Goal: Information Seeking & Learning: Learn about a topic

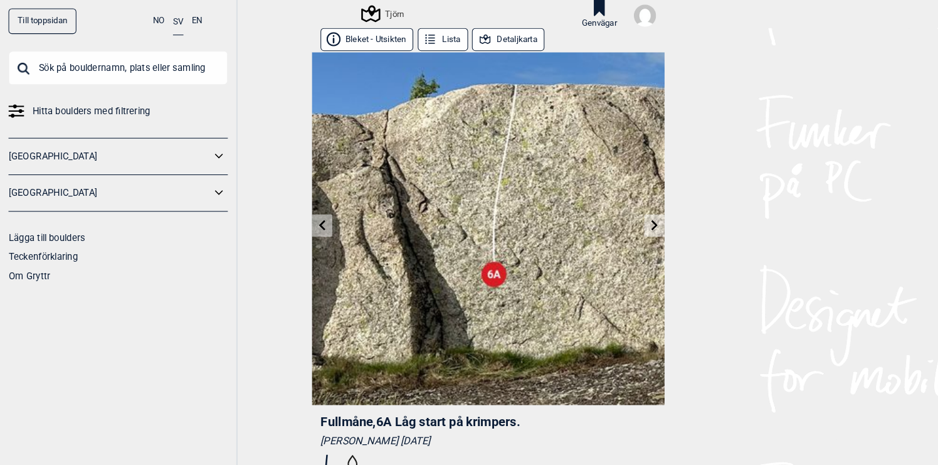
click at [379, 12] on div "Tjörn" at bounding box center [369, 13] width 40 height 15
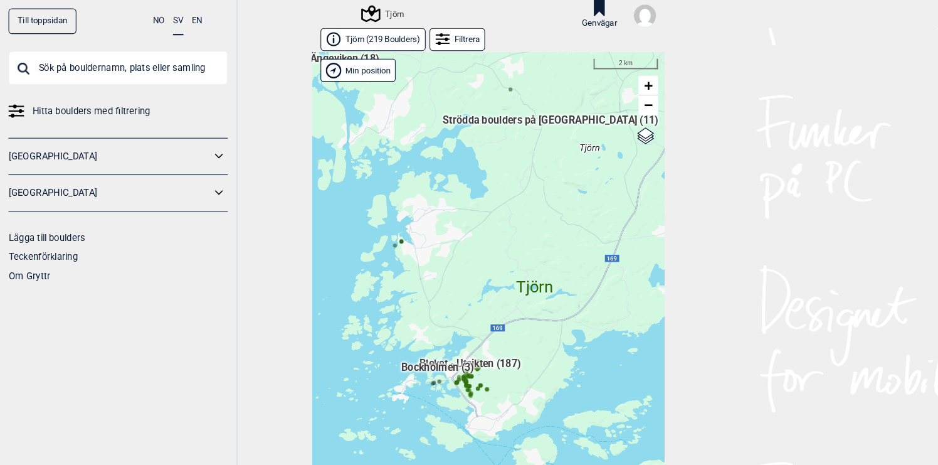
drag, startPoint x: 404, startPoint y: 307, endPoint x: 440, endPoint y: 248, distance: 68.7
click at [440, 248] on div "Hallingdal Gol Ål Stange Kolomoen [GEOGRAPHIC_DATA] [GEOGRAPHIC_DATA][PERSON_NA…" at bounding box center [469, 267] width 339 height 435
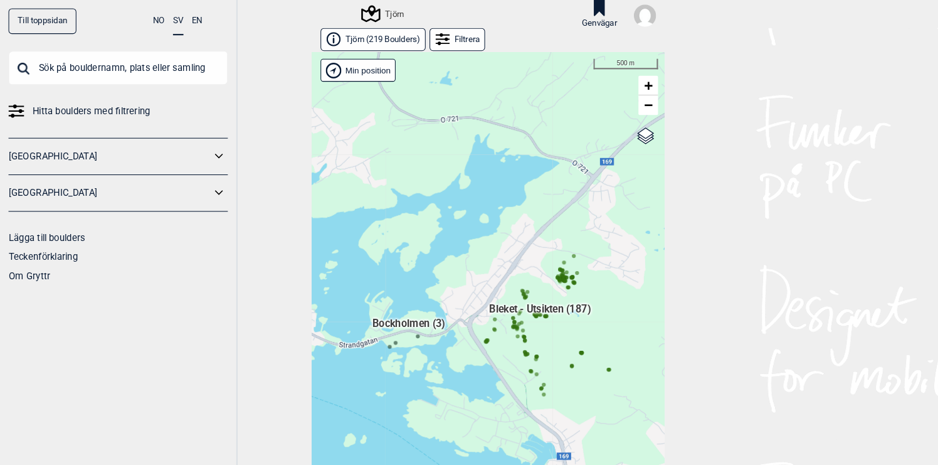
drag, startPoint x: 475, startPoint y: 297, endPoint x: 422, endPoint y: 188, distance: 122.3
click at [423, 191] on div "Hallingdal Gol Ål Stange Kolomoen [GEOGRAPHIC_DATA] [GEOGRAPHIC_DATA][PERSON_NA…" at bounding box center [469, 267] width 339 height 435
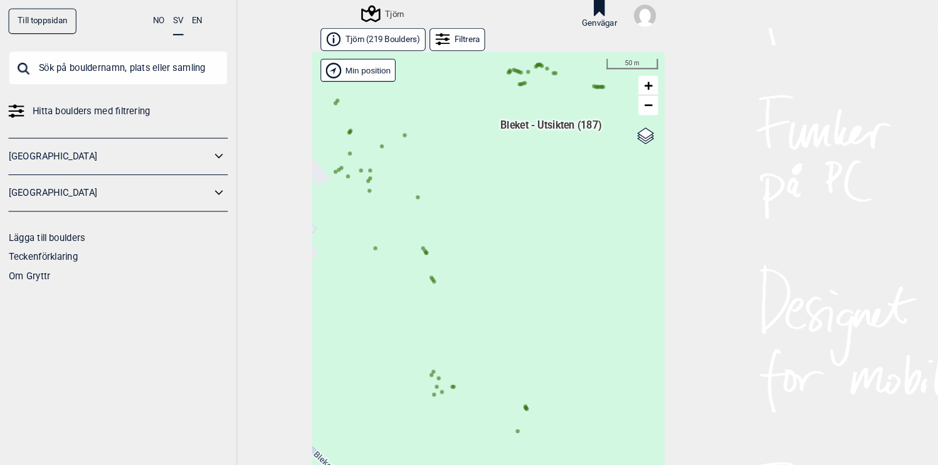
drag, startPoint x: 479, startPoint y: 257, endPoint x: 417, endPoint y: 130, distance: 141.7
click at [418, 132] on div "Hallingdal Gol Ål Stange Kolomoen [GEOGRAPHIC_DATA] [GEOGRAPHIC_DATA][PERSON_NA…" at bounding box center [469, 267] width 339 height 435
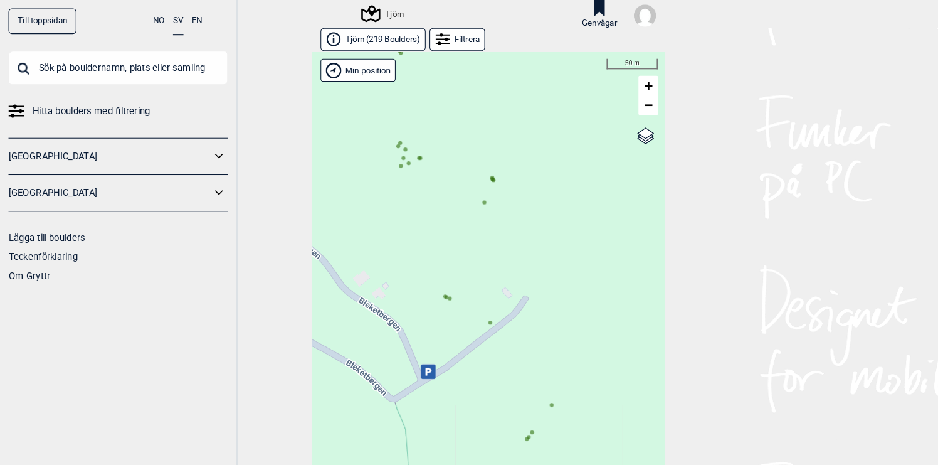
drag, startPoint x: 448, startPoint y: 275, endPoint x: 473, endPoint y: 174, distance: 103.9
click at [473, 175] on div "Hallingdal Gol Ål Stange Kolomoen [GEOGRAPHIC_DATA] [GEOGRAPHIC_DATA][PERSON_NA…" at bounding box center [469, 267] width 339 height 435
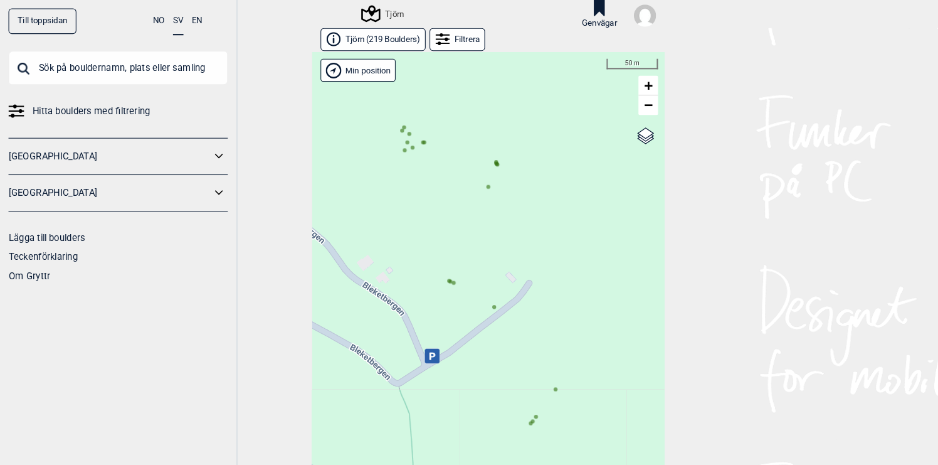
drag, startPoint x: 428, startPoint y: 172, endPoint x: 538, endPoint y: 174, distance: 109.8
click at [537, 174] on div "Hallingdal Gol Ål Stange Kolomoen [GEOGRAPHIC_DATA] [GEOGRAPHIC_DATA][PERSON_NA…" at bounding box center [469, 267] width 339 height 435
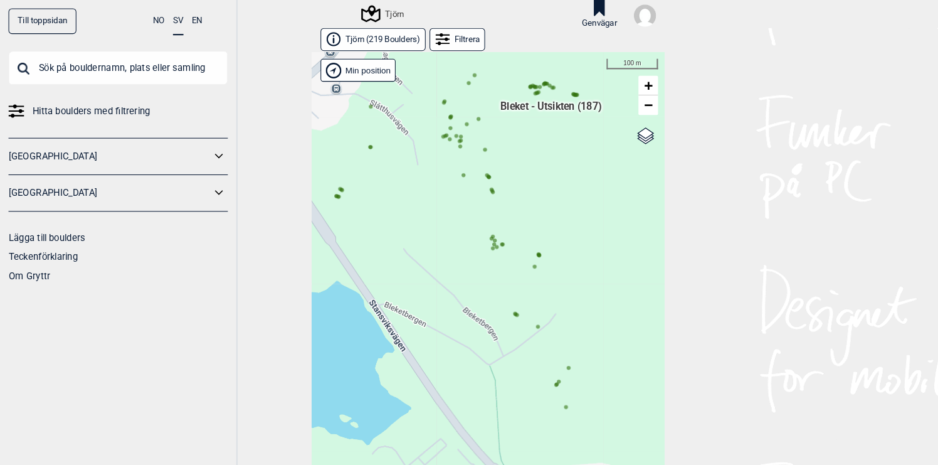
drag, startPoint x: 536, startPoint y: 199, endPoint x: 493, endPoint y: 263, distance: 77.4
click at [493, 263] on div "Hallingdal Gol Ål Stange Kolomoen [GEOGRAPHIC_DATA] [GEOGRAPHIC_DATA][PERSON_NA…" at bounding box center [469, 267] width 339 height 435
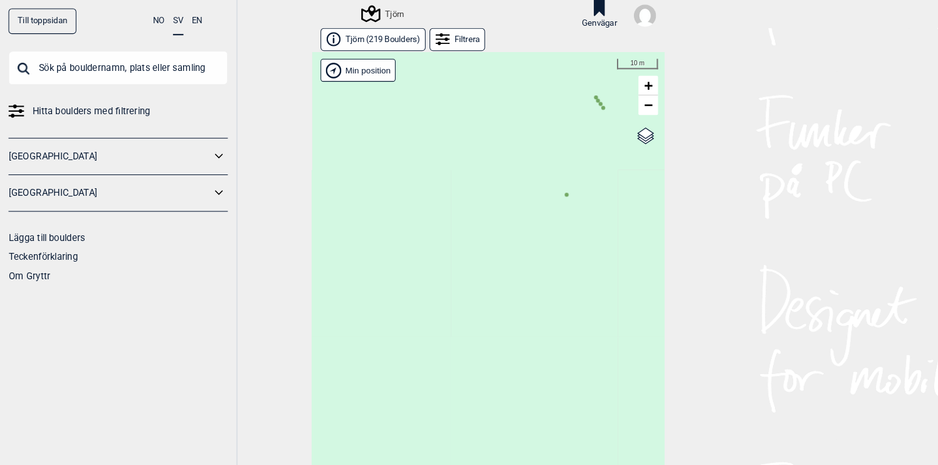
drag, startPoint x: 476, startPoint y: 191, endPoint x: 524, endPoint y: 218, distance: 54.8
click at [524, 218] on div "Hallingdal Gol Ål Stange Kolomoen [GEOGRAPHIC_DATA] [GEOGRAPHIC_DATA][PERSON_NA…" at bounding box center [469, 267] width 339 height 435
drag, startPoint x: 405, startPoint y: 163, endPoint x: 489, endPoint y: 270, distance: 136.3
click at [488, 270] on div "Hallingdal Gol Ål Stange Kolomoen [GEOGRAPHIC_DATA] [GEOGRAPHIC_DATA][PERSON_NA…" at bounding box center [469, 267] width 339 height 435
drag, startPoint x: 480, startPoint y: 207, endPoint x: 566, endPoint y: 264, distance: 102.6
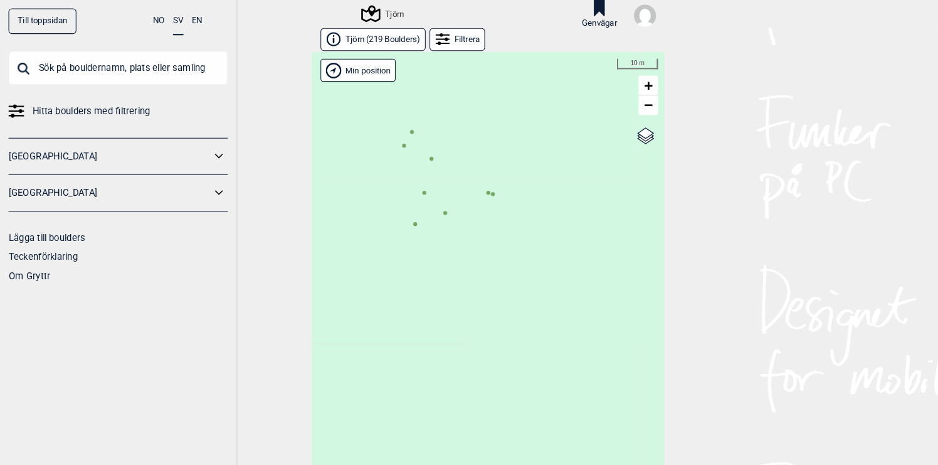
click at [566, 264] on div "Hallingdal Gol Ål Stange Kolomoen [GEOGRAPHIC_DATA] [GEOGRAPHIC_DATA][PERSON_NA…" at bounding box center [469, 267] width 339 height 435
click at [396, 127] on circle at bounding box center [396, 127] width 4 height 4
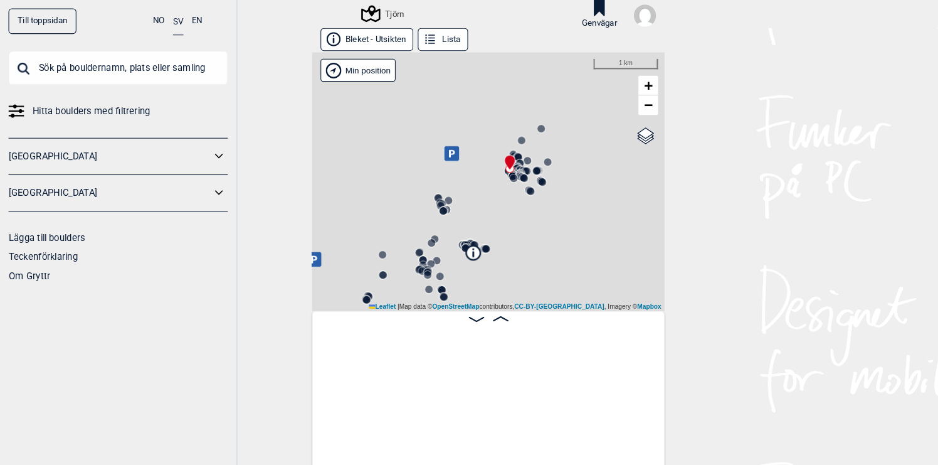
scroll to position [0, 98]
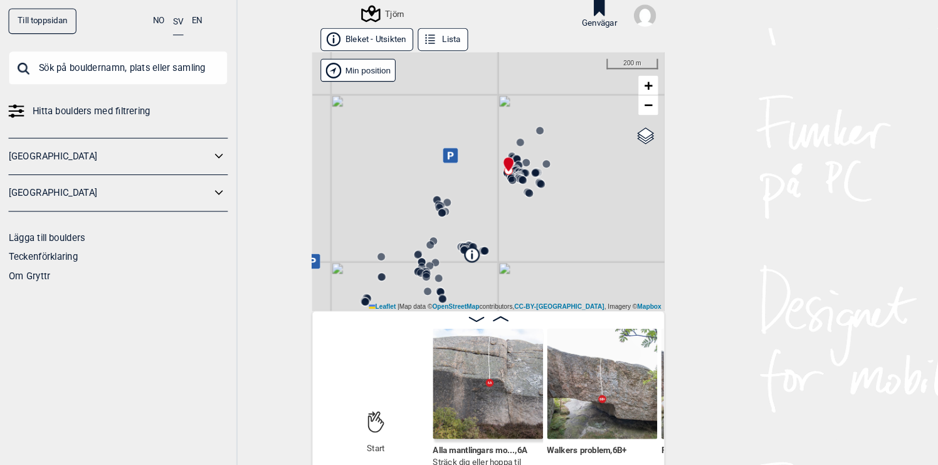
drag, startPoint x: 512, startPoint y: 223, endPoint x: 507, endPoint y: 162, distance: 61.0
click at [507, 164] on div "Tjörn" at bounding box center [469, 174] width 339 height 248
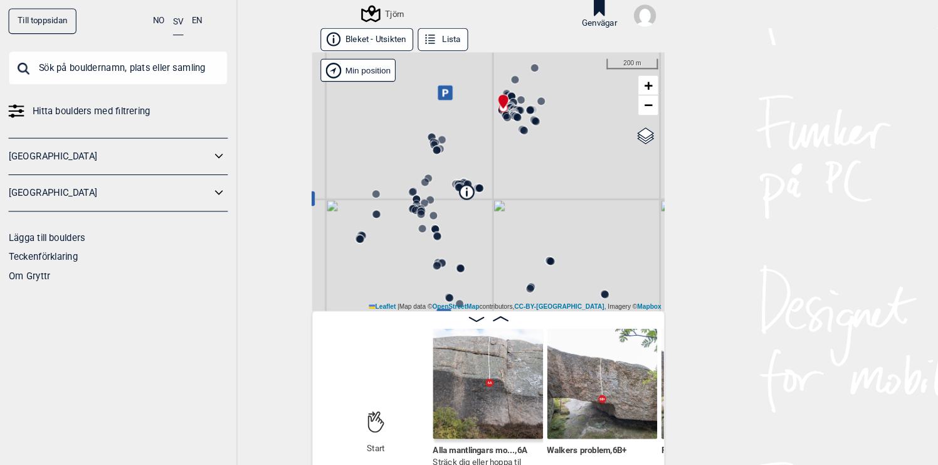
drag, startPoint x: 568, startPoint y: 273, endPoint x: 530, endPoint y: 181, distance: 99.6
click at [530, 185] on div "Tjörn" at bounding box center [469, 174] width 339 height 248
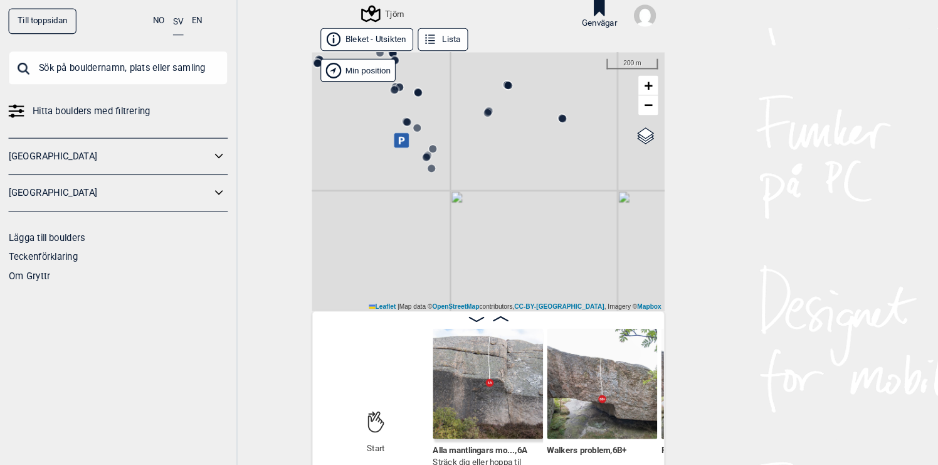
drag, startPoint x: 526, startPoint y: 186, endPoint x: 526, endPoint y: 149, distance: 36.4
click at [526, 149] on div "Tjörn" at bounding box center [469, 174] width 339 height 248
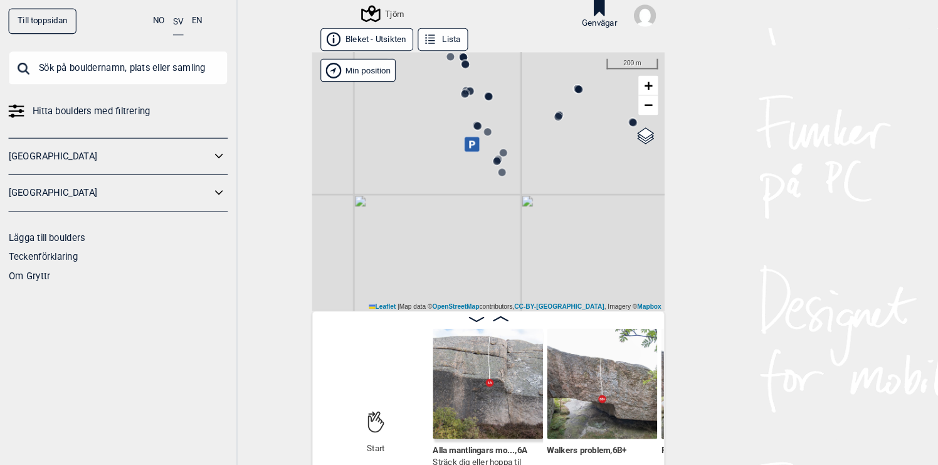
drag, startPoint x: 507, startPoint y: 172, endPoint x: 556, endPoint y: 206, distance: 59.0
click at [556, 206] on div "Tjörn" at bounding box center [469, 174] width 339 height 248
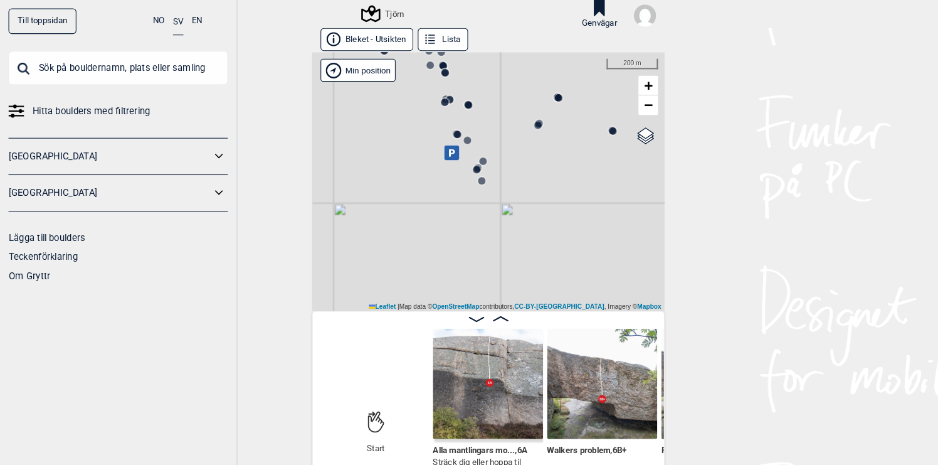
click at [452, 100] on circle at bounding box center [451, 101] width 8 height 8
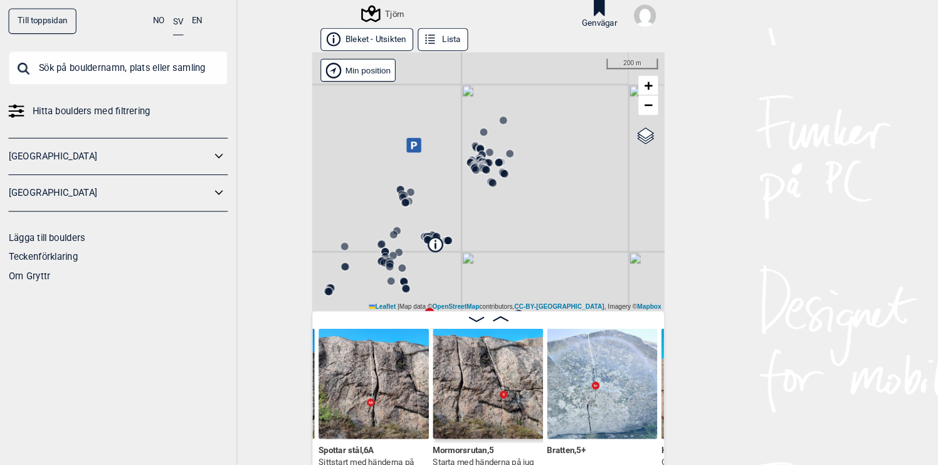
drag, startPoint x: 425, startPoint y: 191, endPoint x: 425, endPoint y: 292, distance: 101.0
click at [424, 291] on div "Tjörn" at bounding box center [469, 174] width 339 height 248
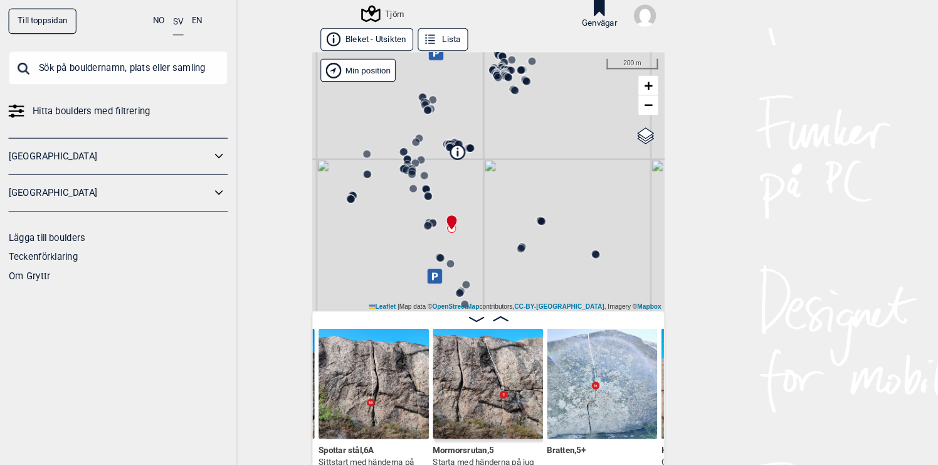
drag, startPoint x: 467, startPoint y: 204, endPoint x: 469, endPoint y: 70, distance: 133.6
click at [468, 73] on div "Tjörn" at bounding box center [469, 174] width 339 height 248
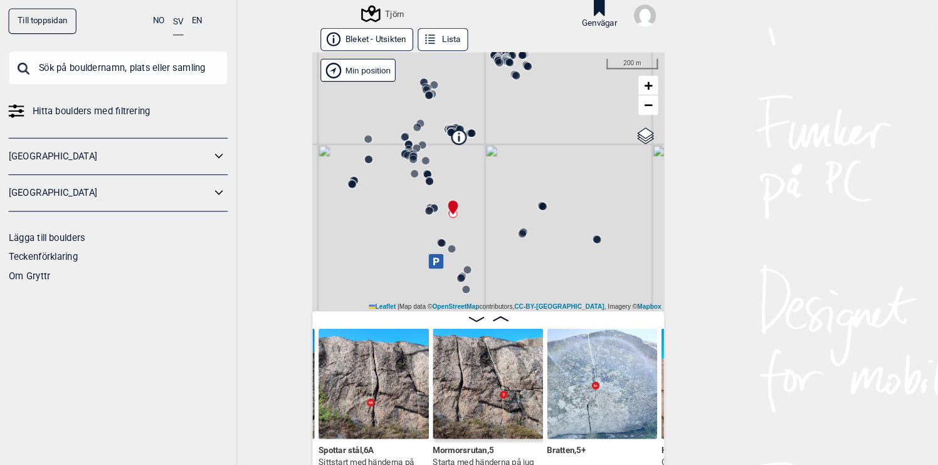
drag, startPoint x: 473, startPoint y: 157, endPoint x: 486, endPoint y: 119, distance: 40.5
click at [485, 119] on div "Tjörn" at bounding box center [469, 174] width 339 height 248
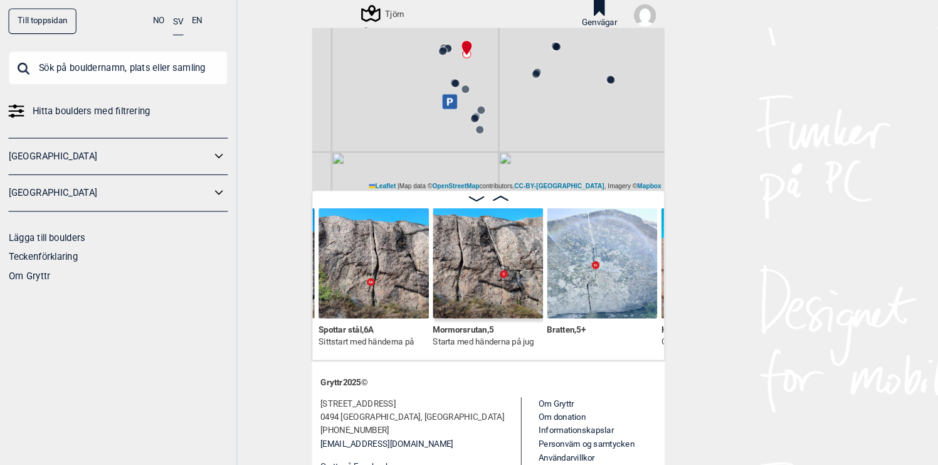
scroll to position [139, 0]
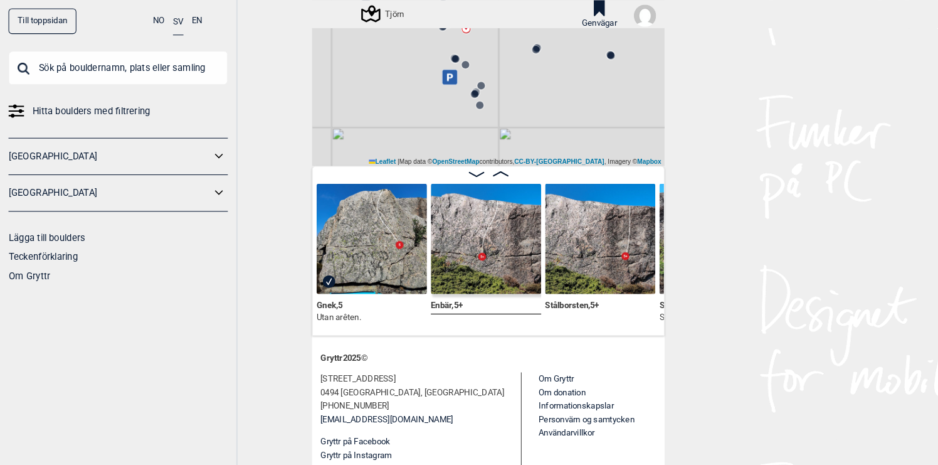
scroll to position [0, 15720]
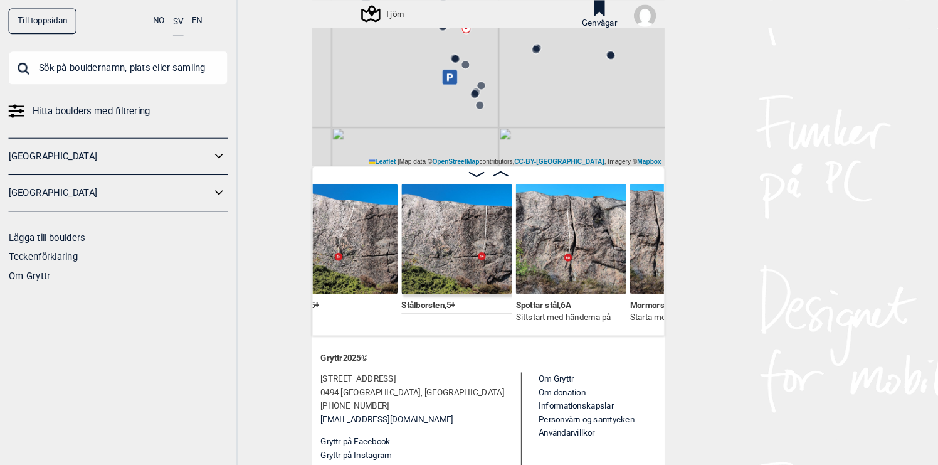
scroll to position [0, 15842]
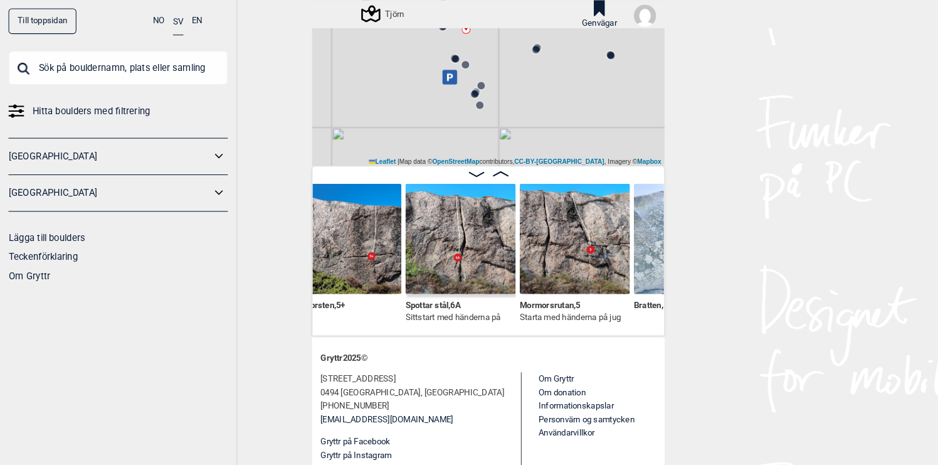
scroll to position [0, 15947]
click at [450, 223] on img at bounding box center [442, 229] width 106 height 106
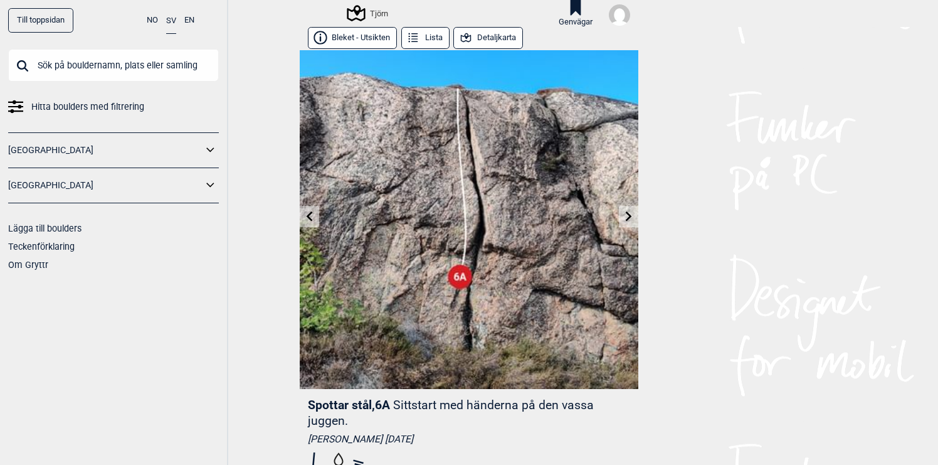
click at [312, 215] on icon at bounding box center [310, 216] width 10 height 10
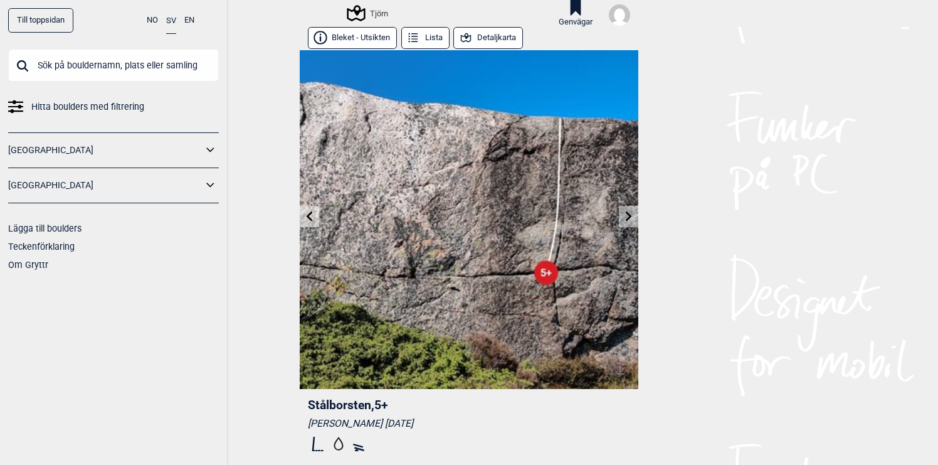
click at [632, 218] on icon at bounding box center [629, 216] width 10 height 10
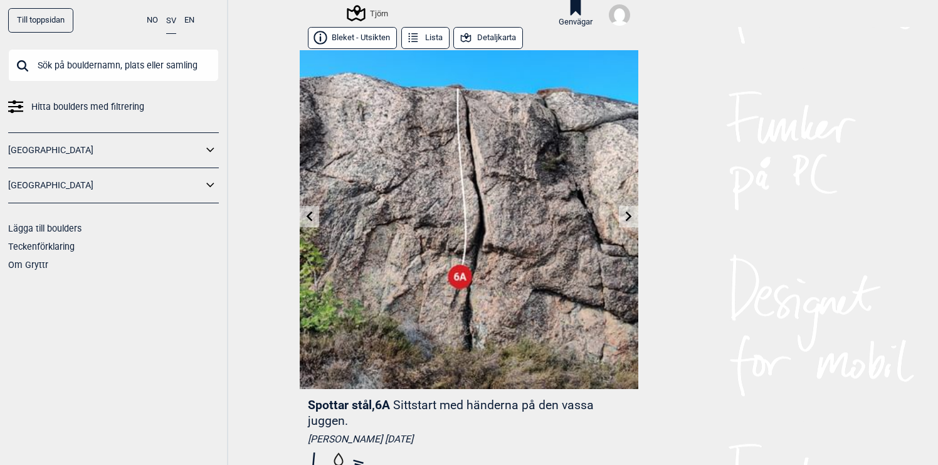
click at [632, 218] on icon at bounding box center [629, 216] width 10 height 10
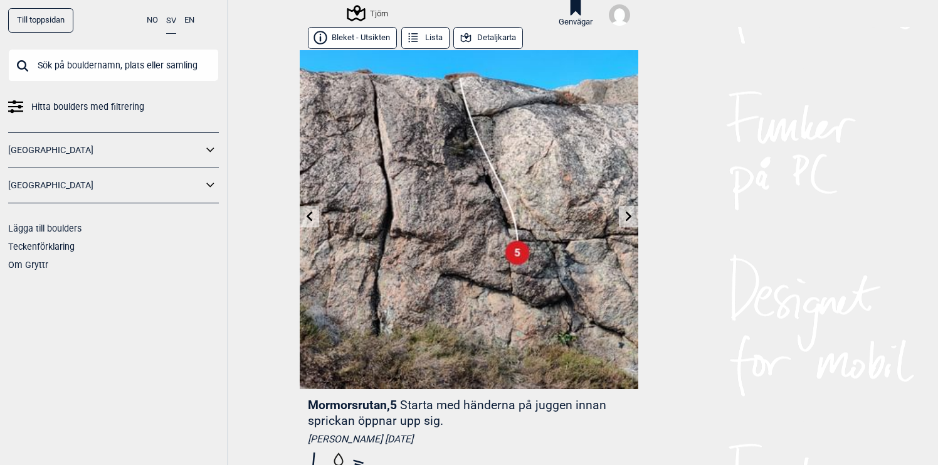
click at [632, 220] on icon at bounding box center [629, 216] width 10 height 10
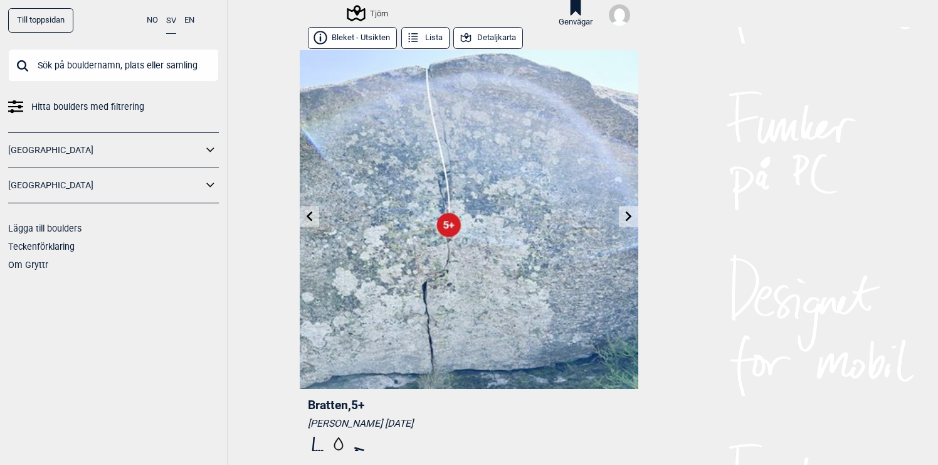
click at [630, 215] on icon at bounding box center [629, 216] width 6 height 10
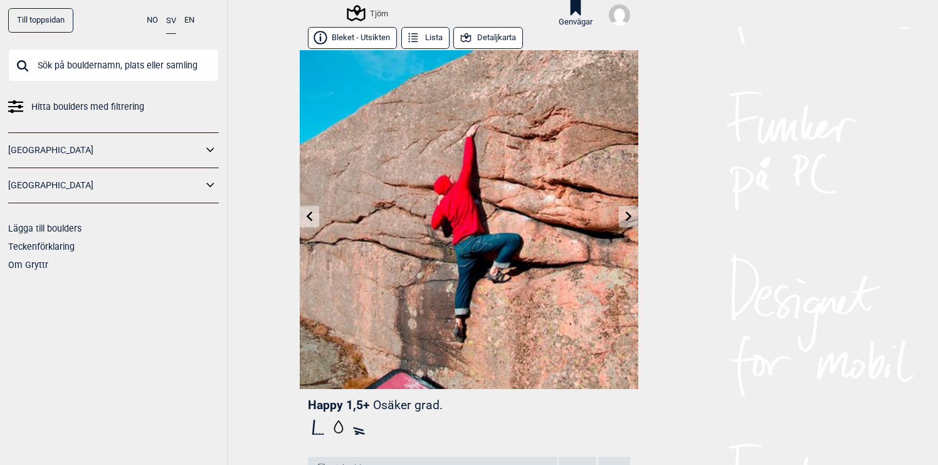
click at [630, 215] on icon at bounding box center [629, 216] width 6 height 10
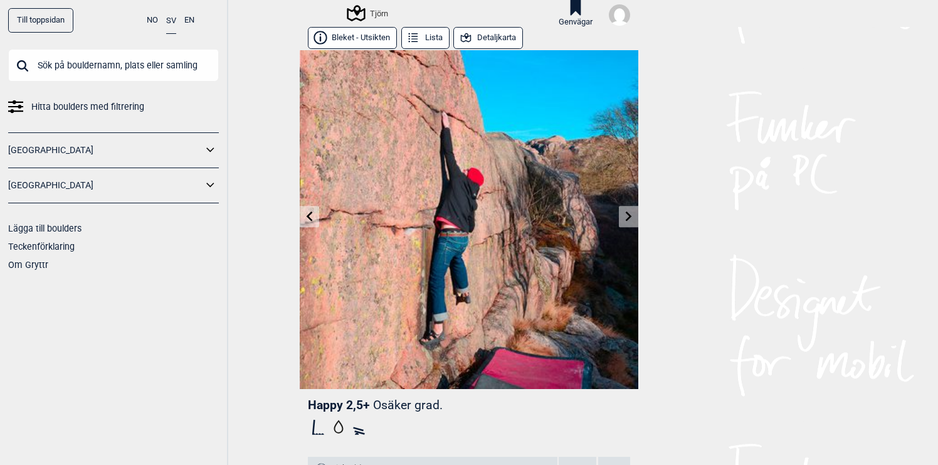
click at [310, 216] on icon at bounding box center [310, 216] width 10 height 10
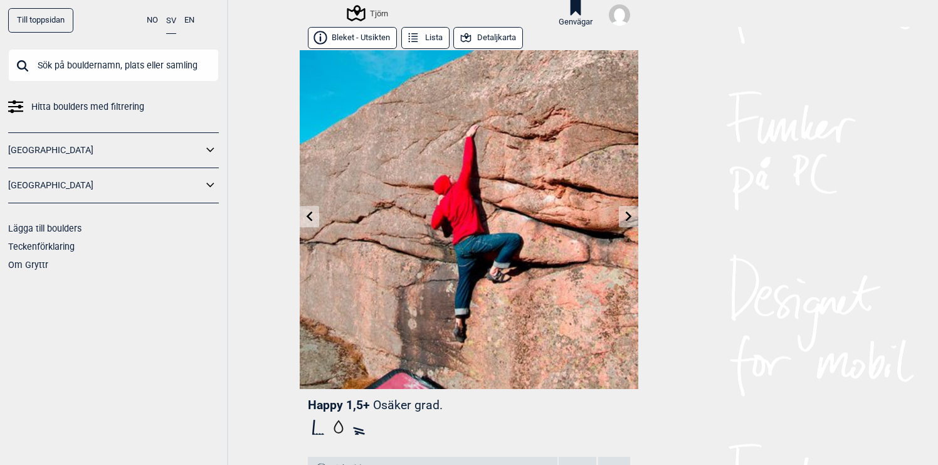
click at [374, 11] on div "Tjörn" at bounding box center [369, 13] width 40 height 15
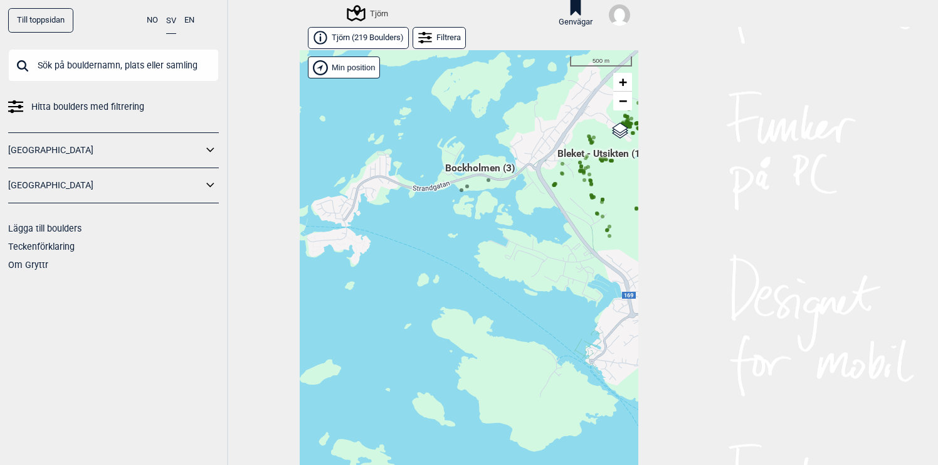
drag, startPoint x: 519, startPoint y: 310, endPoint x: 445, endPoint y: 318, distance: 74.5
click at [447, 318] on div "Hallingdal Gol Ål Stange Kolomoen [GEOGRAPHIC_DATA] [GEOGRAPHIC_DATA][PERSON_NA…" at bounding box center [469, 267] width 339 height 435
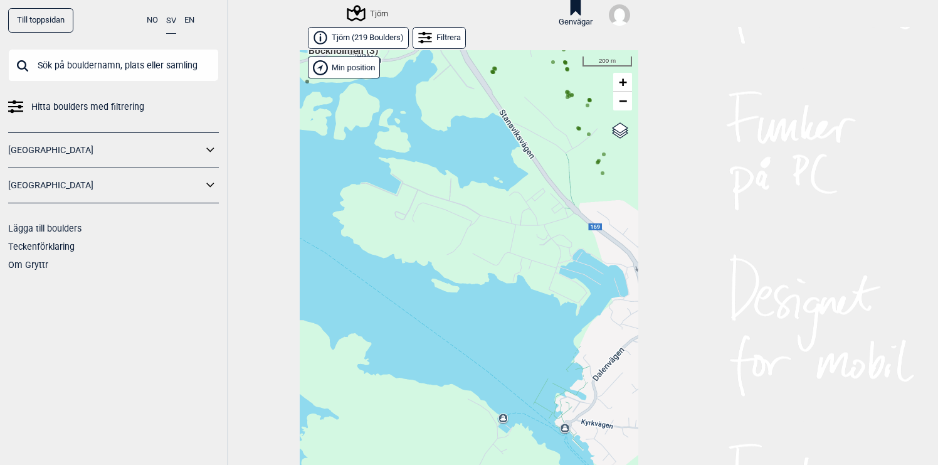
drag, startPoint x: 522, startPoint y: 161, endPoint x: 492, endPoint y: 194, distance: 44.4
click at [492, 193] on div "Hallingdal Gol Ål Stange Kolomoen [GEOGRAPHIC_DATA] [GEOGRAPHIC_DATA][PERSON_NA…" at bounding box center [469, 267] width 339 height 435
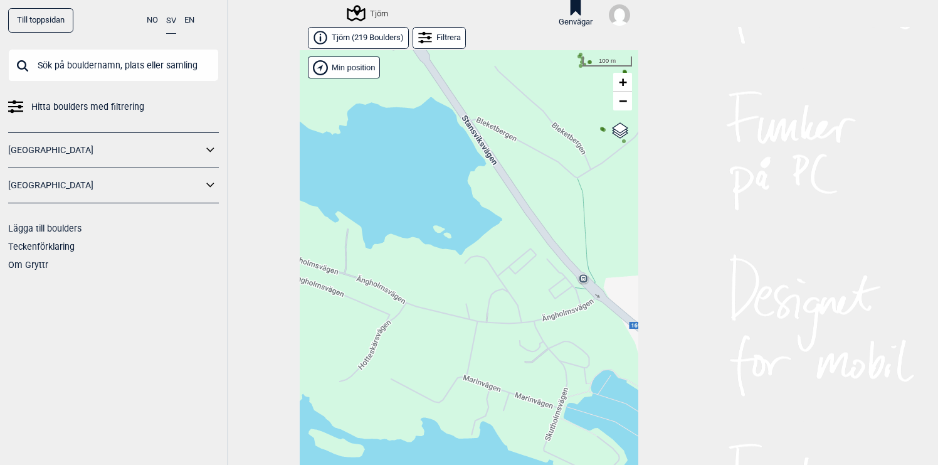
drag, startPoint x: 514, startPoint y: 173, endPoint x: 440, endPoint y: 217, distance: 86.6
click at [443, 215] on div "Hallingdal Gol Ål Stange Kolomoen [GEOGRAPHIC_DATA] [GEOGRAPHIC_DATA][PERSON_NA…" at bounding box center [469, 267] width 339 height 435
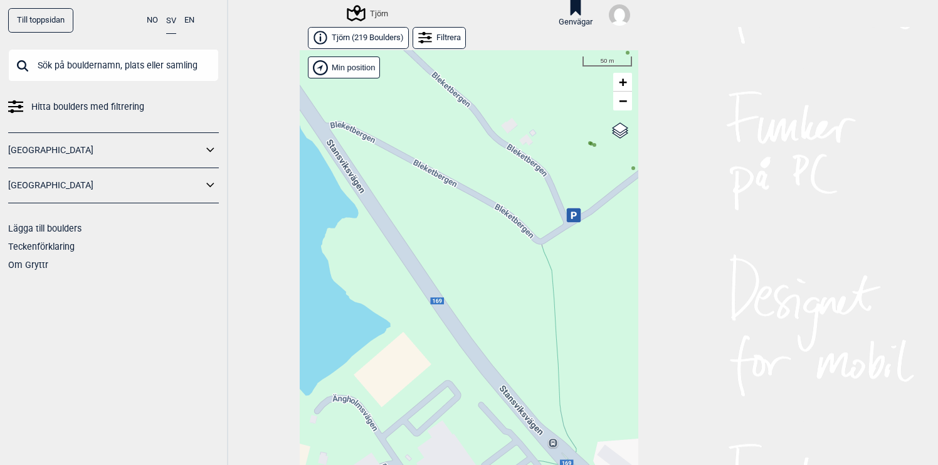
drag, startPoint x: 486, startPoint y: 193, endPoint x: 407, endPoint y: 245, distance: 94.6
click at [407, 245] on div "Hallingdal Gol Ål Stange Kolomoen [GEOGRAPHIC_DATA] [GEOGRAPHIC_DATA][PERSON_NA…" at bounding box center [469, 267] width 339 height 435
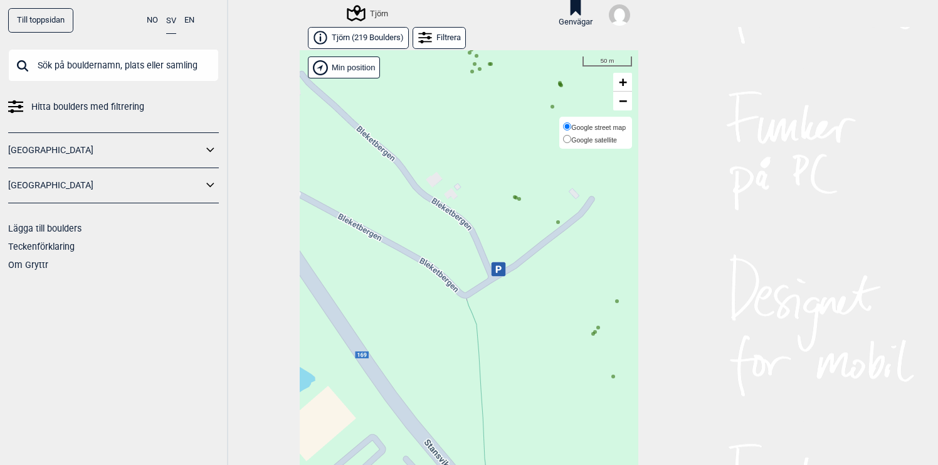
click at [627, 128] on div "Google street map Google satellite" at bounding box center [596, 133] width 73 height 33
click at [612, 142] on span "Google satellite" at bounding box center [594, 140] width 46 height 8
click at [571, 142] on input "Google satellite" at bounding box center [567, 139] width 8 height 8
radio input "true"
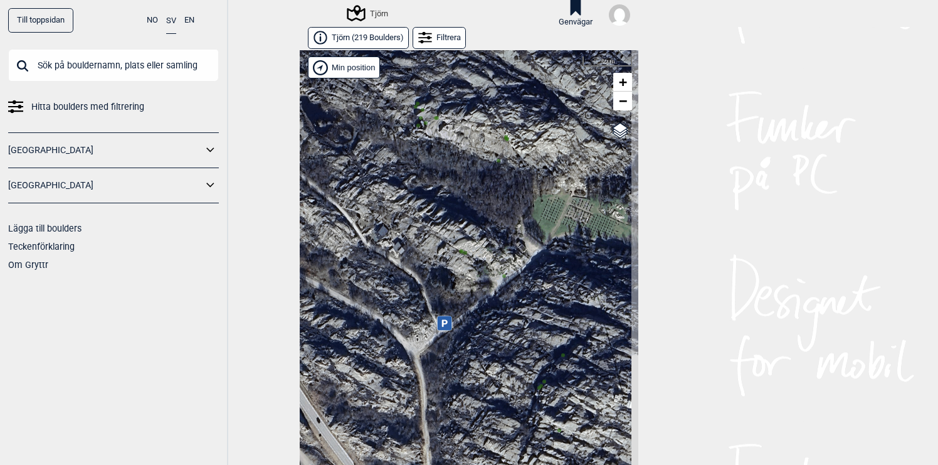
drag, startPoint x: 531, startPoint y: 169, endPoint x: 484, endPoint y: 241, distance: 86.6
click at [484, 241] on div "Hallingdal Gol Ål Stange Kolomoen [GEOGRAPHIC_DATA] [GEOGRAPHIC_DATA][PERSON_NA…" at bounding box center [469, 267] width 339 height 435
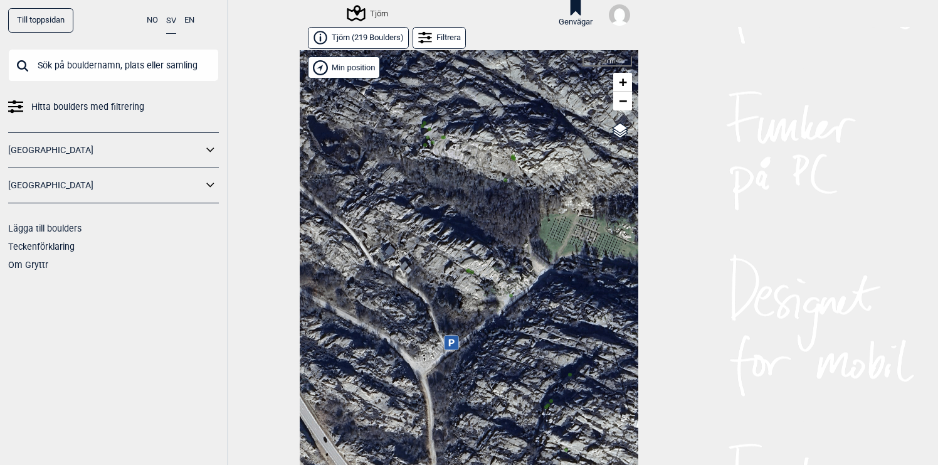
drag, startPoint x: 498, startPoint y: 203, endPoint x: 498, endPoint y: 235, distance: 32.0
click at [498, 226] on div "Hallingdal Gol Ål Stange Kolomoen [GEOGRAPHIC_DATA] [GEOGRAPHIC_DATA][PERSON_NA…" at bounding box center [469, 267] width 339 height 435
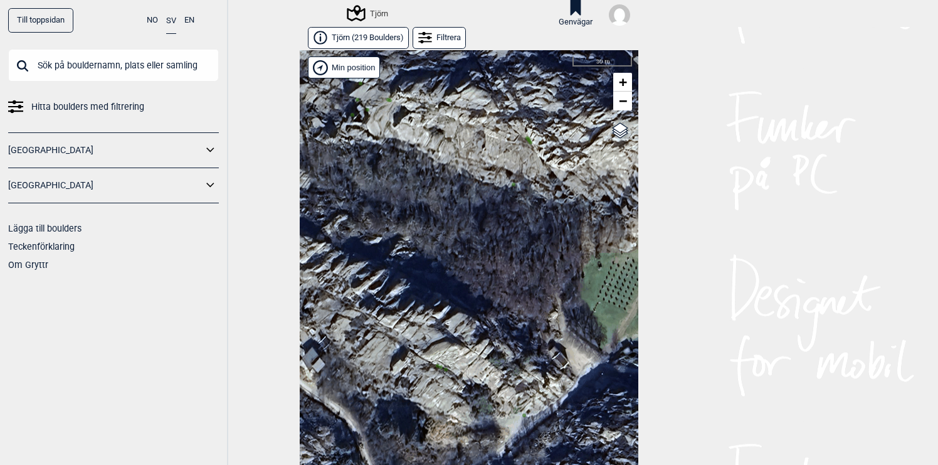
click at [498, 234] on div "Hallingdal Gol Ål Stange Kolomoen [GEOGRAPHIC_DATA] [GEOGRAPHIC_DATA][PERSON_NA…" at bounding box center [469, 267] width 339 height 435
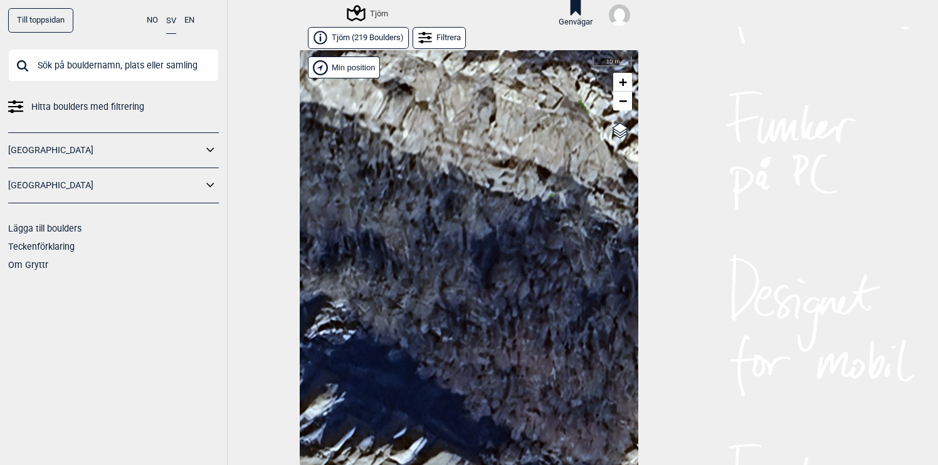
drag, startPoint x: 471, startPoint y: 136, endPoint x: 491, endPoint y: 201, distance: 67.7
click at [491, 201] on div "Hallingdal Gol Ål Stange Kolomoen [GEOGRAPHIC_DATA] [GEOGRAPHIC_DATA][PERSON_NA…" at bounding box center [469, 267] width 339 height 435
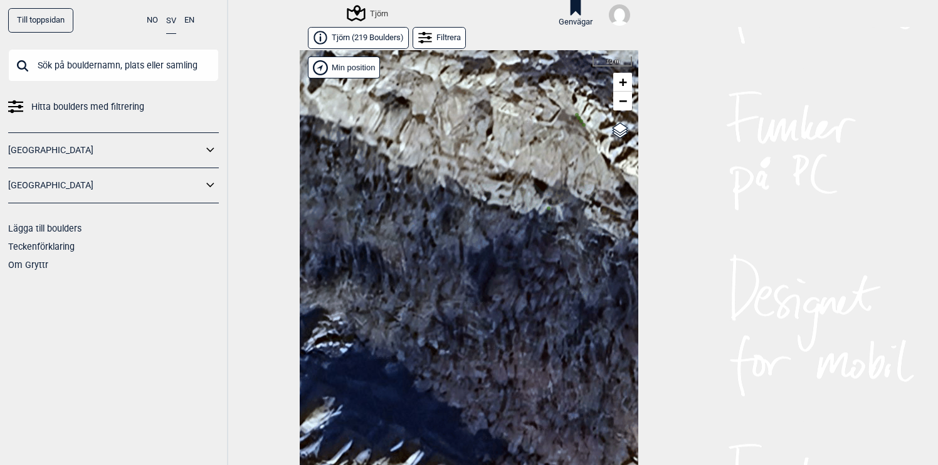
drag, startPoint x: 428, startPoint y: 194, endPoint x: 407, endPoint y: 201, distance: 21.8
click at [407, 201] on div "Hallingdal Gol Ål Stange Kolomoen [GEOGRAPHIC_DATA] [GEOGRAPHIC_DATA][PERSON_NA…" at bounding box center [469, 267] width 339 height 435
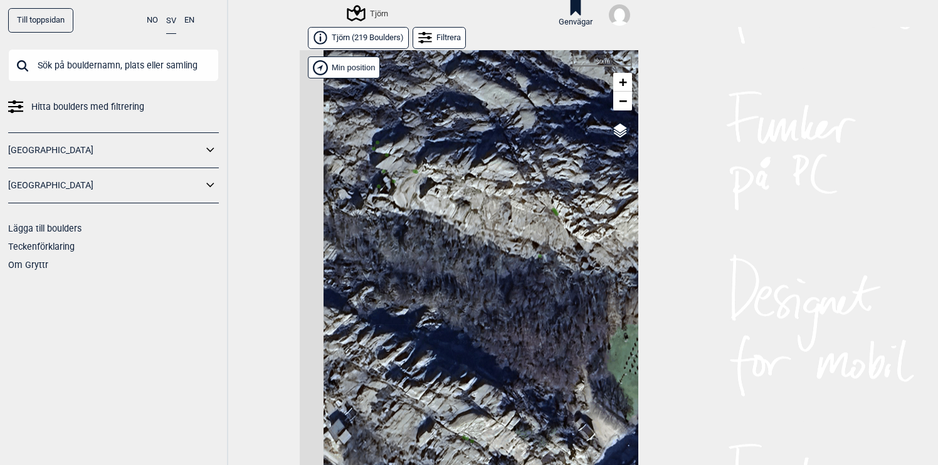
drag, startPoint x: 422, startPoint y: 211, endPoint x: 462, endPoint y: 248, distance: 55.5
click at [459, 248] on div "Hallingdal Gol Ål Stange Kolomoen [GEOGRAPHIC_DATA] [GEOGRAPHIC_DATA][PERSON_NA…" at bounding box center [469, 267] width 339 height 435
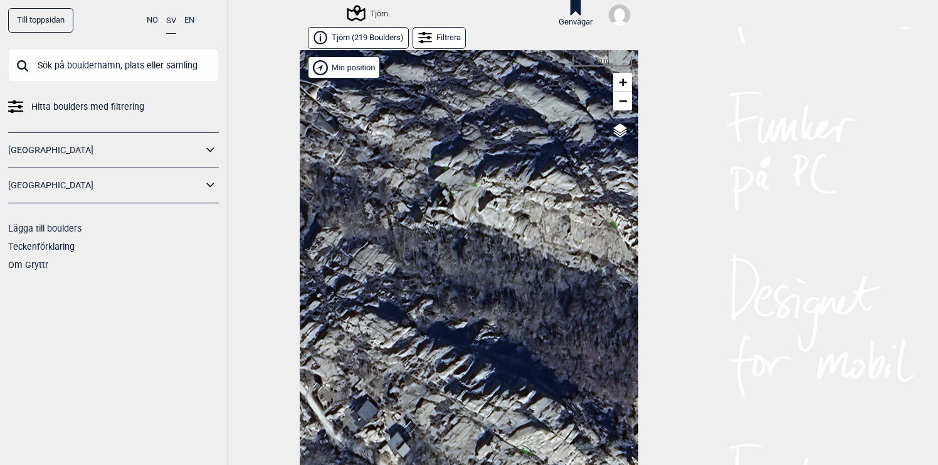
drag, startPoint x: 449, startPoint y: 247, endPoint x: 482, endPoint y: 241, distance: 33.7
click at [482, 241] on div "Hallingdal Gol Ål Stange Kolomoen [GEOGRAPHIC_DATA] [GEOGRAPHIC_DATA][PERSON_NA…" at bounding box center [469, 267] width 339 height 435
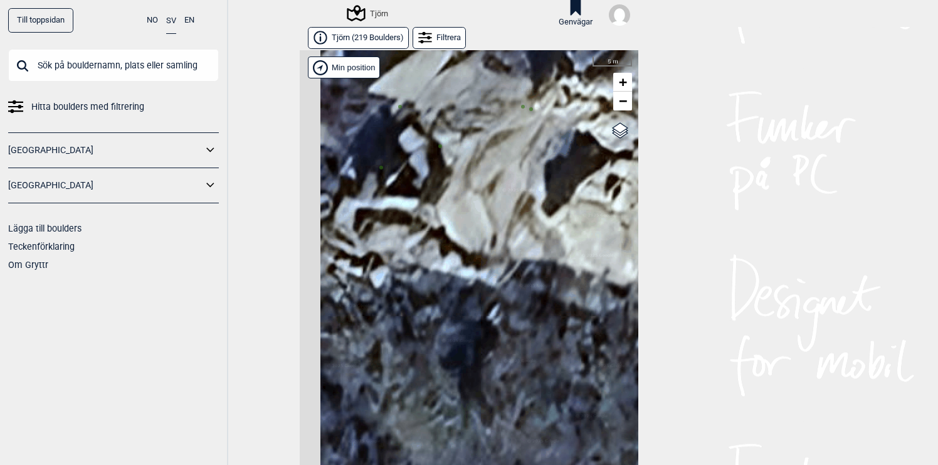
drag, startPoint x: 468, startPoint y: 164, endPoint x: 543, endPoint y: 165, distance: 74.7
click at [541, 165] on div "Hallingdal Gol Ål Stange Kolomoen [GEOGRAPHIC_DATA] [GEOGRAPHIC_DATA][PERSON_NA…" at bounding box center [469, 267] width 339 height 435
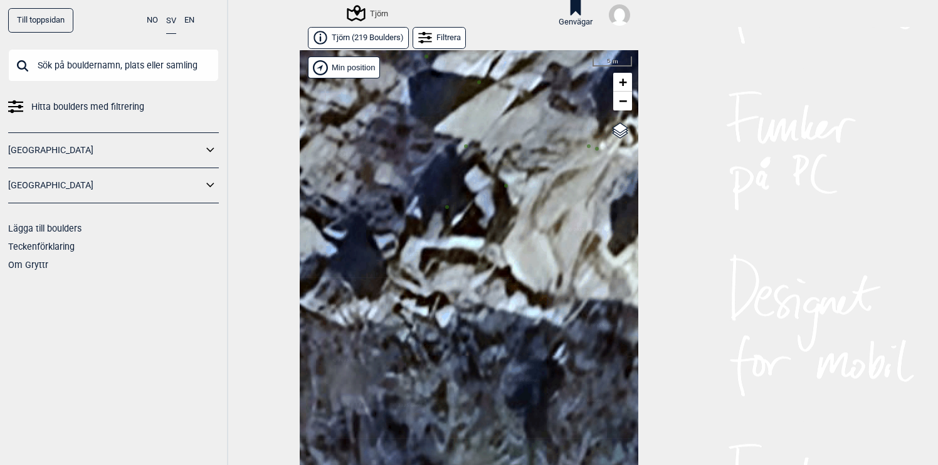
drag, startPoint x: 472, startPoint y: 160, endPoint x: 533, endPoint y: 218, distance: 83.9
click at [533, 218] on div "Hallingdal Gol Ål Stange Kolomoen [GEOGRAPHIC_DATA] [GEOGRAPHIC_DATA][PERSON_NA…" at bounding box center [469, 267] width 339 height 435
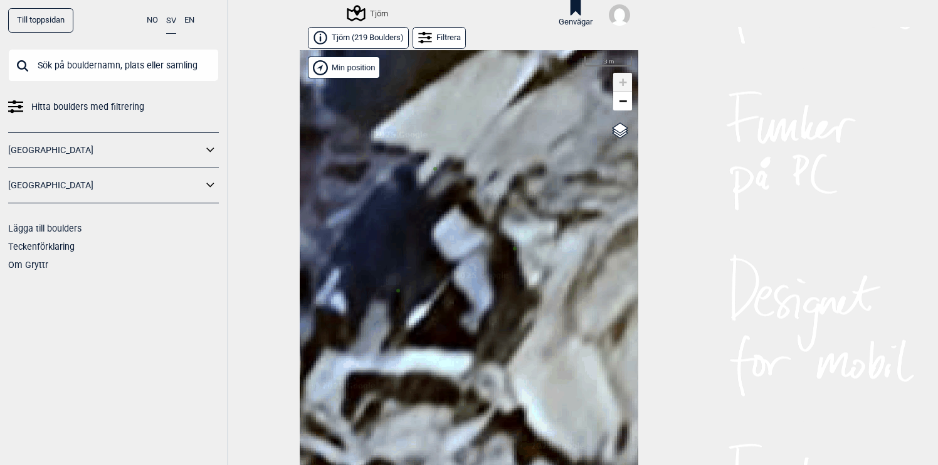
drag, startPoint x: 447, startPoint y: 162, endPoint x: 457, endPoint y: 219, distance: 57.3
click at [457, 219] on div "Hallingdal Gol Ål Stange Kolomoen [GEOGRAPHIC_DATA] [GEOGRAPHIC_DATA][PERSON_NA…" at bounding box center [469, 267] width 339 height 435
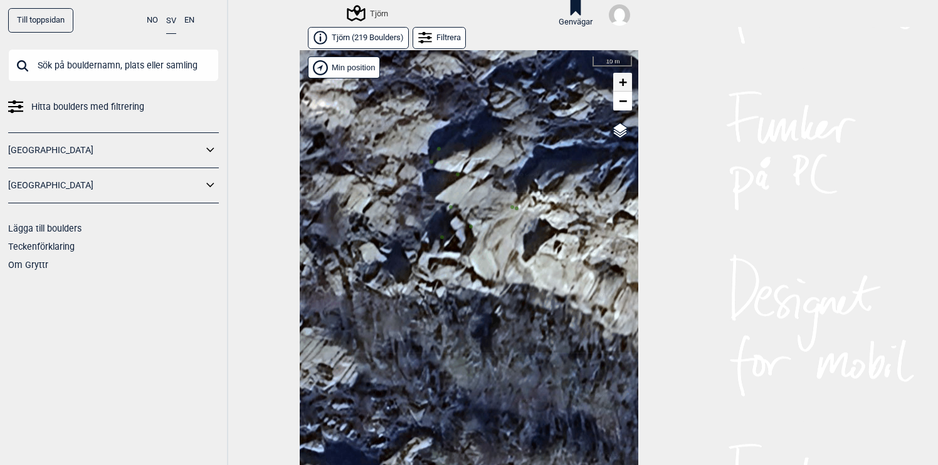
click at [623, 83] on span "+" at bounding box center [623, 82] width 8 height 16
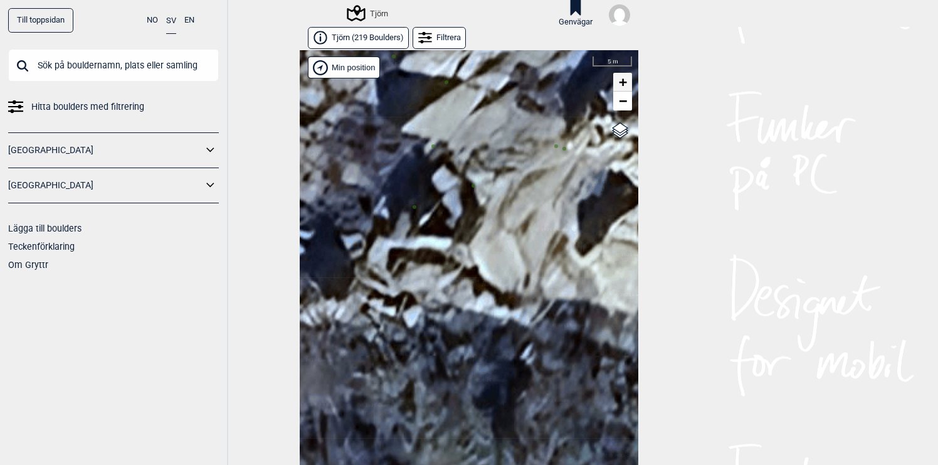
click at [623, 83] on span "+" at bounding box center [623, 82] width 8 height 16
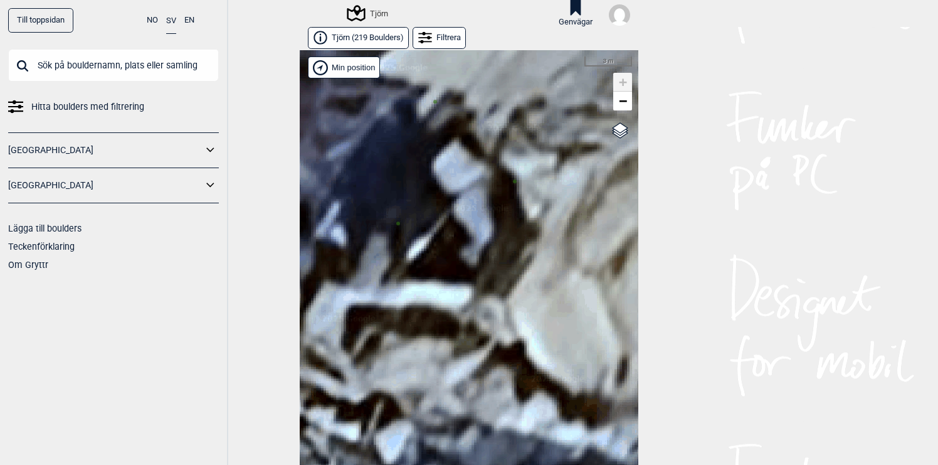
drag, startPoint x: 532, startPoint y: 117, endPoint x: 570, endPoint y: 194, distance: 85.3
click at [570, 194] on div "Hallingdal Gol Ål Stange Kolomoen [GEOGRAPHIC_DATA] [GEOGRAPHIC_DATA][PERSON_NA…" at bounding box center [469, 267] width 339 height 435
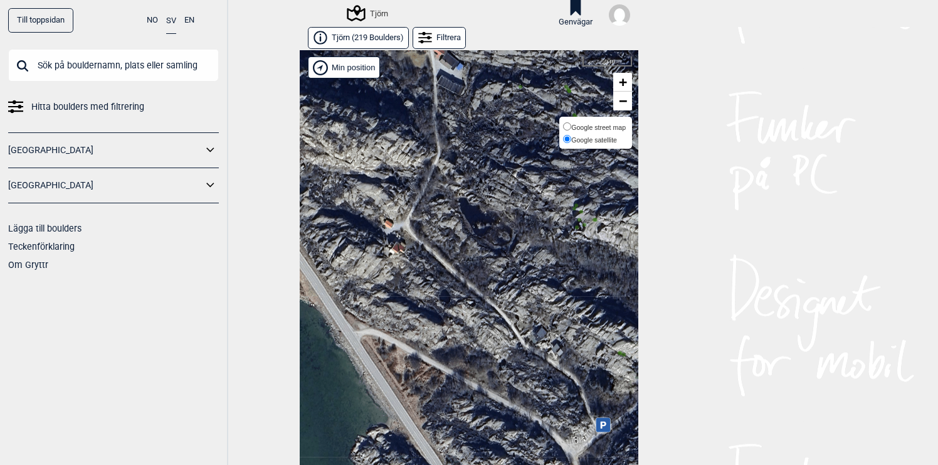
click at [620, 133] on label "Google satellite" at bounding box center [594, 139] width 63 height 13
click at [571, 135] on input "Google satellite" at bounding box center [567, 139] width 8 height 8
click at [608, 128] on span "Google street map" at bounding box center [598, 128] width 55 height 8
click at [571, 128] on input "Google street map" at bounding box center [567, 126] width 8 height 8
radio input "true"
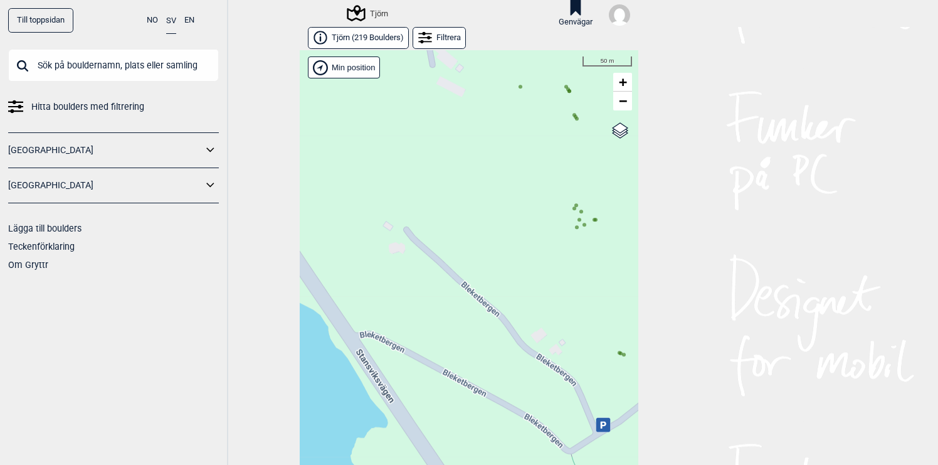
drag, startPoint x: 605, startPoint y: 204, endPoint x: 570, endPoint y: 204, distance: 35.8
click at [570, 204] on div "Hallingdal Gol Ål Stange Kolomoen [GEOGRAPHIC_DATA] [GEOGRAPHIC_DATA][PERSON_NA…" at bounding box center [469, 267] width 339 height 435
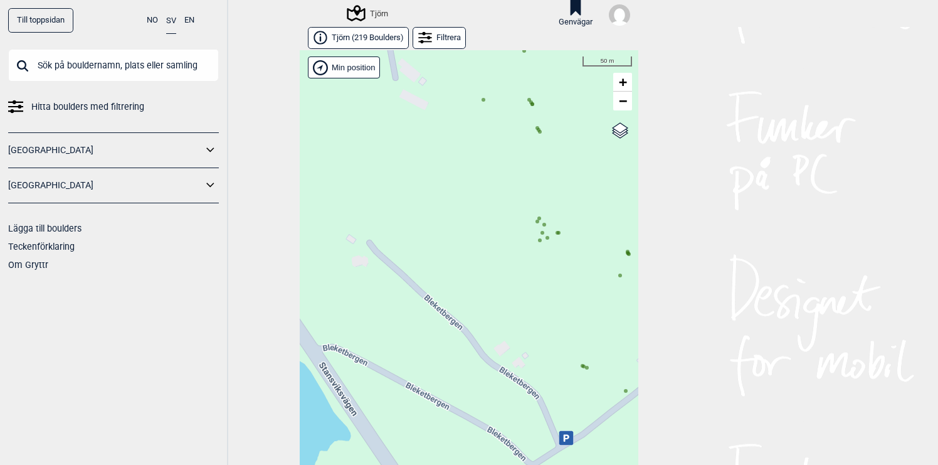
drag, startPoint x: 499, startPoint y: 195, endPoint x: 496, endPoint y: 206, distance: 11.0
click at [496, 205] on div "Hallingdal Gol Ål Stange Kolomoen [GEOGRAPHIC_DATA] [GEOGRAPHIC_DATA][PERSON_NA…" at bounding box center [469, 267] width 339 height 435
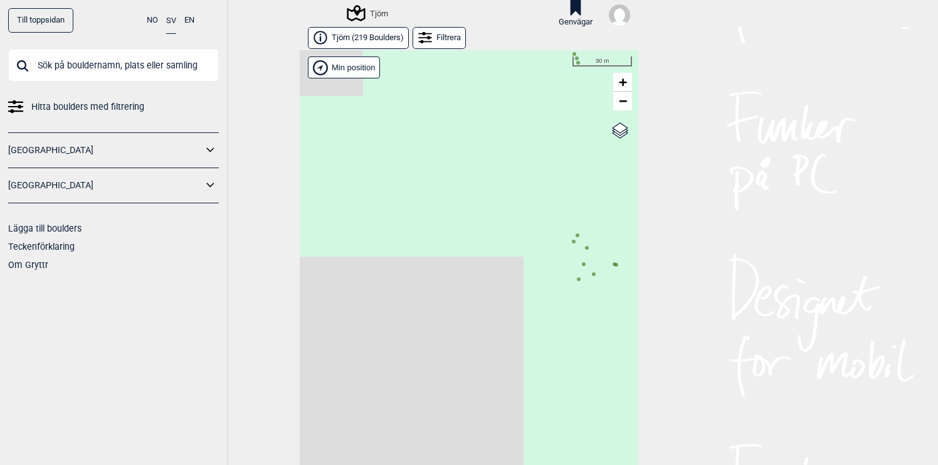
drag, startPoint x: 496, startPoint y: 206, endPoint x: 393, endPoint y: 169, distance: 109.1
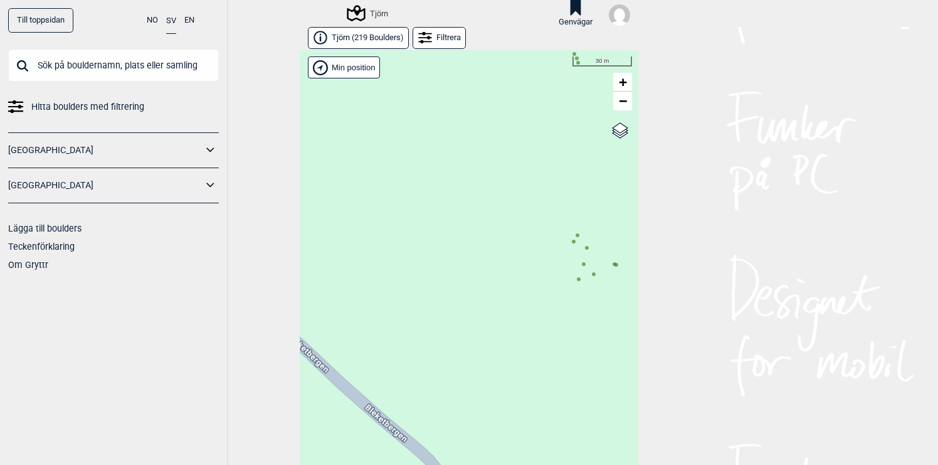
click at [393, 169] on div "Hallingdal Gol Ål Stange Kolomoen [GEOGRAPHIC_DATA] [GEOGRAPHIC_DATA][PERSON_NA…" at bounding box center [469, 267] width 339 height 435
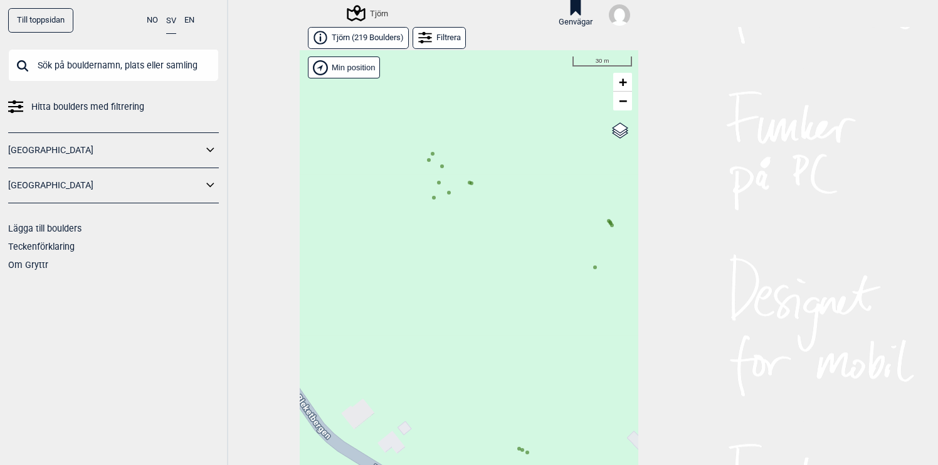
drag, startPoint x: 453, startPoint y: 242, endPoint x: 450, endPoint y: 176, distance: 66.5
click at [450, 177] on div "Hallingdal Gol Ål Stange Kolomoen [GEOGRAPHIC_DATA] [GEOGRAPHIC_DATA][PERSON_NA…" at bounding box center [469, 267] width 339 height 435
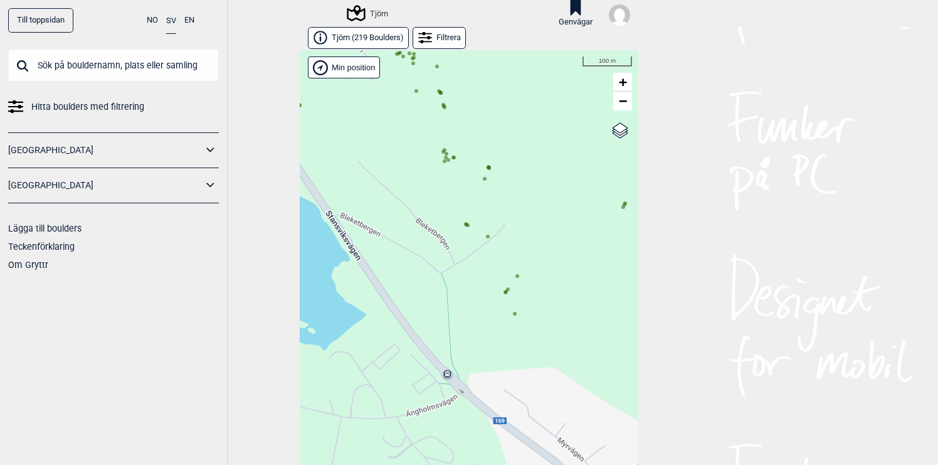
drag, startPoint x: 453, startPoint y: 194, endPoint x: 460, endPoint y: 208, distance: 15.4
click at [456, 204] on div "Hallingdal Gol Ål Stange Kolomoen [GEOGRAPHIC_DATA] [GEOGRAPHIC_DATA][PERSON_NA…" at bounding box center [469, 267] width 339 height 435
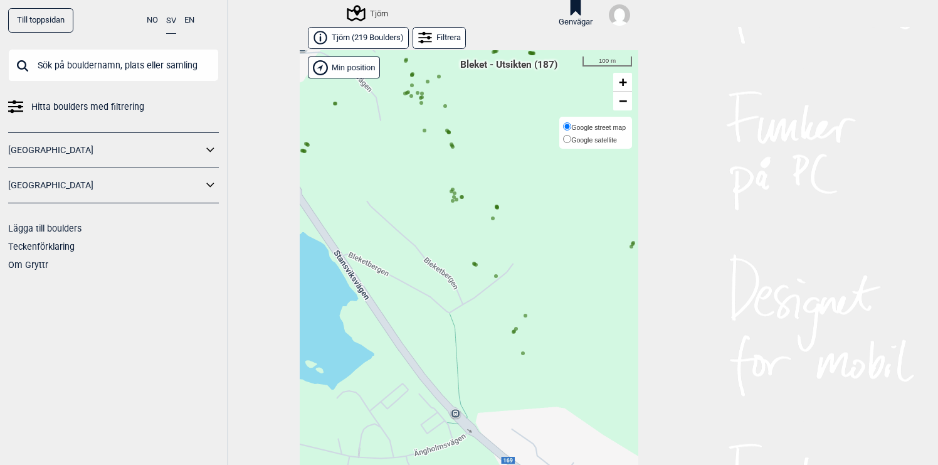
click at [610, 140] on span "Google satellite" at bounding box center [594, 140] width 46 height 8
click at [571, 140] on input "Google satellite" at bounding box center [567, 139] width 8 height 8
radio input "true"
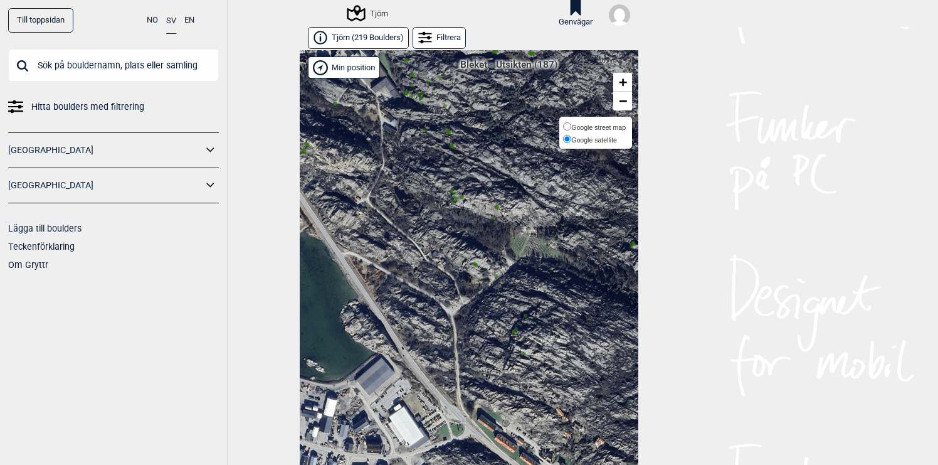
click at [621, 129] on span "Google street map" at bounding box center [598, 128] width 55 height 8
click at [571, 129] on input "Google street map" at bounding box center [567, 126] width 8 height 8
radio input "true"
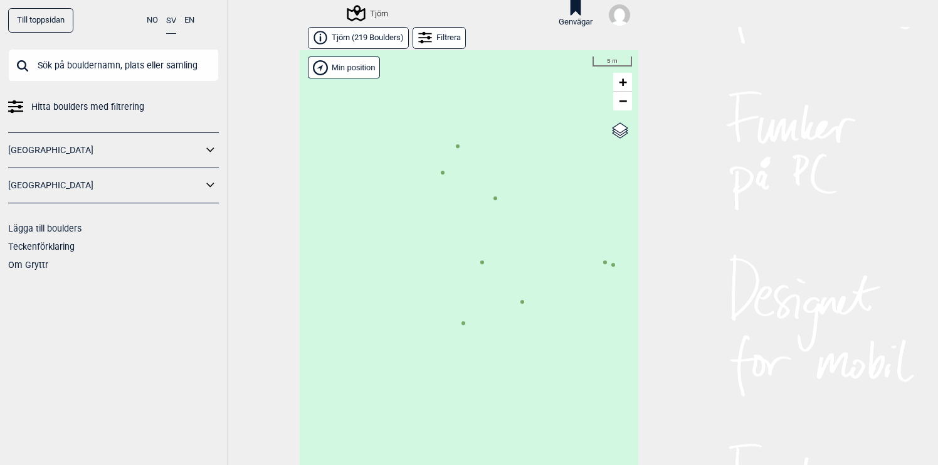
drag, startPoint x: 453, startPoint y: 184, endPoint x: 435, endPoint y: 269, distance: 86.6
click at [435, 269] on div "Hallingdal Gol Ål Stange Kolomoen [GEOGRAPHIC_DATA] [GEOGRAPHIC_DATA][PERSON_NA…" at bounding box center [469, 267] width 339 height 435
drag, startPoint x: 416, startPoint y: 321, endPoint x: 452, endPoint y: 300, distance: 41.0
click at [452, 300] on div "Hallingdal Gol Ål Stange Kolomoen [GEOGRAPHIC_DATA] [GEOGRAPHIC_DATA][PERSON_NA…" at bounding box center [469, 267] width 339 height 435
click at [499, 303] on circle at bounding box center [499, 303] width 4 height 4
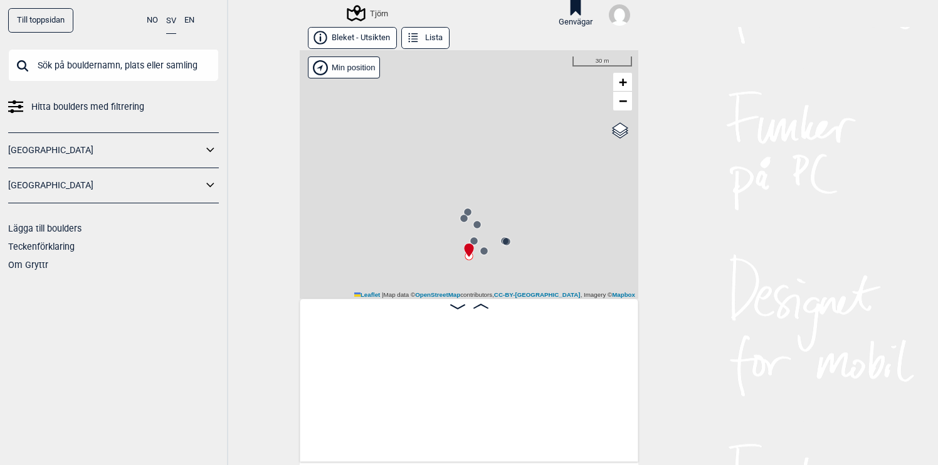
scroll to position [0, 15689]
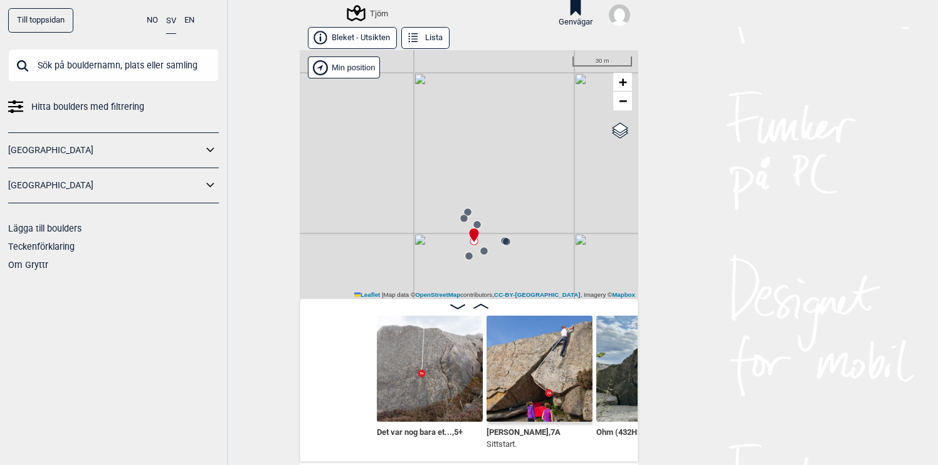
scroll to position [0, 15509]
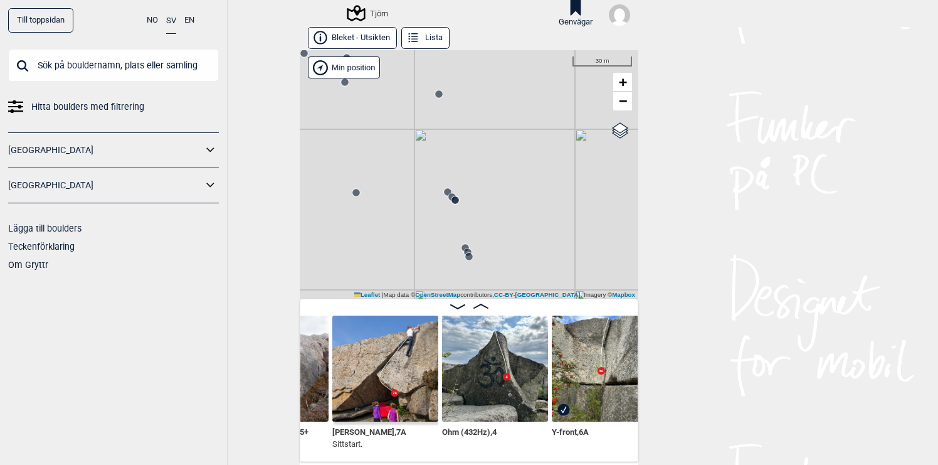
scroll to position [0, 15685]
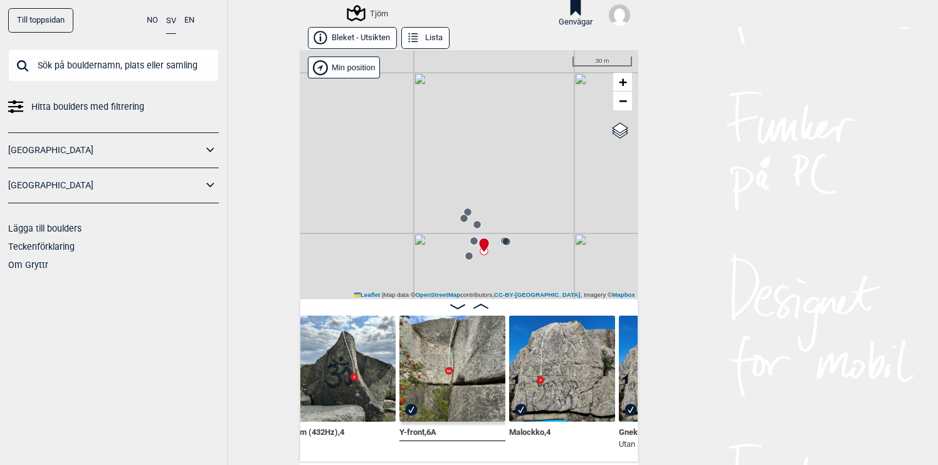
scroll to position [0, 15824]
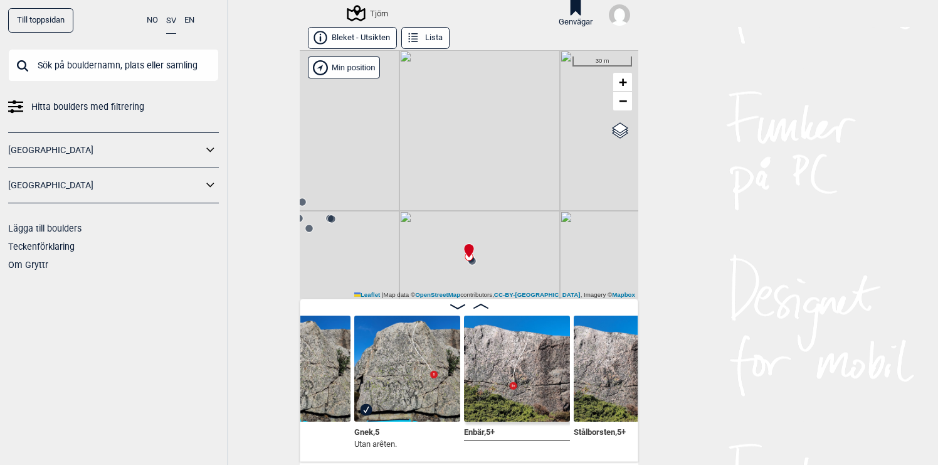
scroll to position [0, 16085]
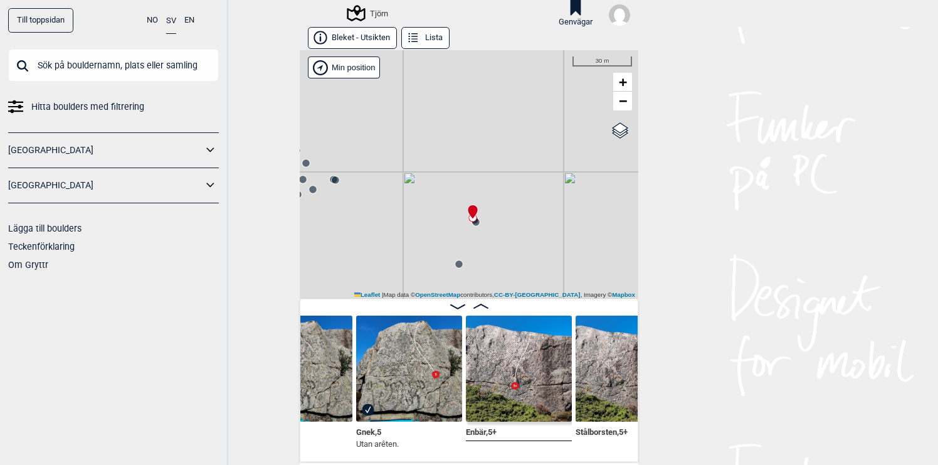
drag, startPoint x: 535, startPoint y: 270, endPoint x: 570, endPoint y: 169, distance: 107.3
click at [568, 171] on div "Tjörn" at bounding box center [469, 174] width 339 height 248
